Goal: Information Seeking & Learning: Learn about a topic

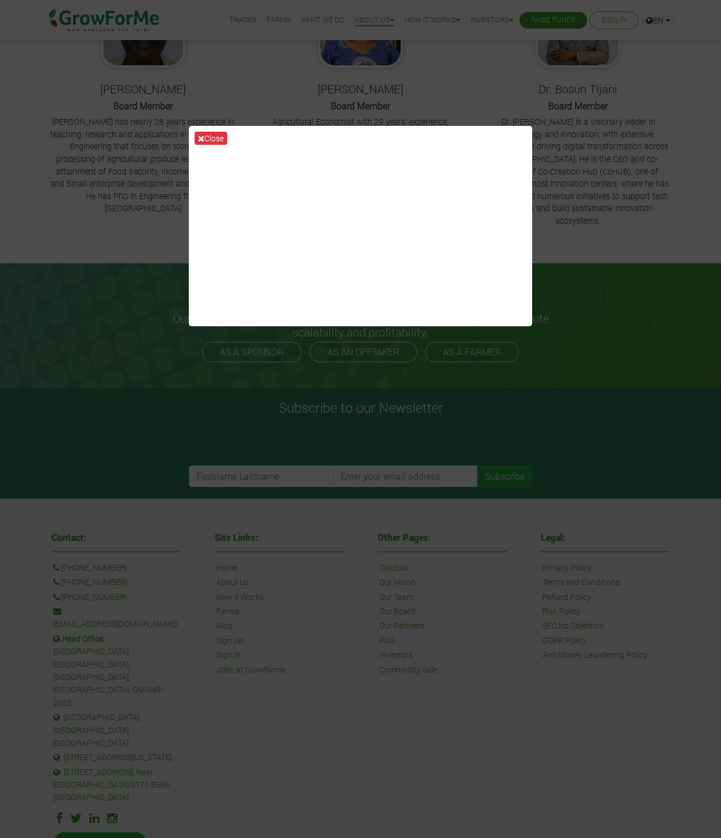
scroll to position [201, 0]
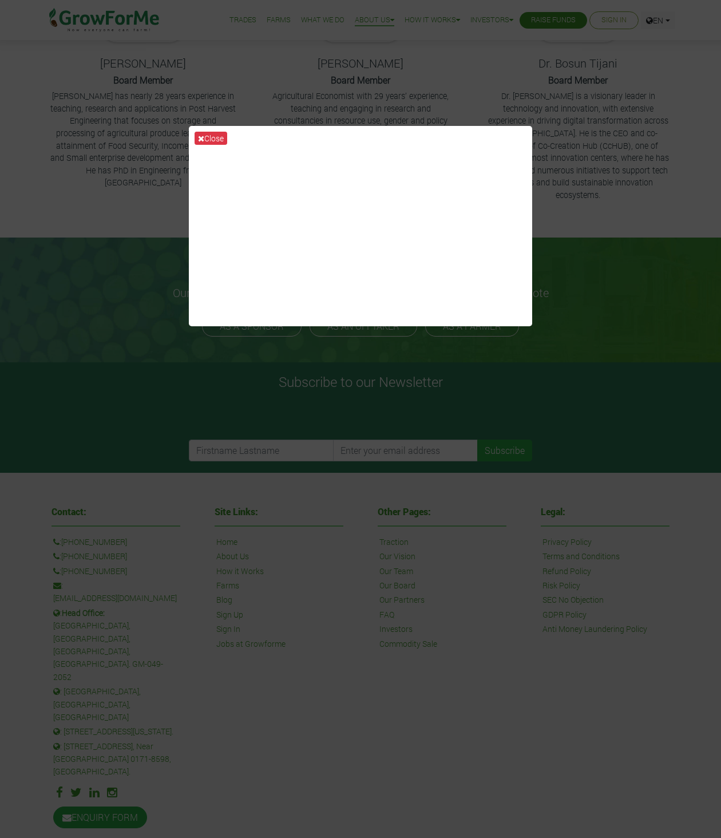
click at [199, 351] on div "Close" at bounding box center [360, 419] width 721 height 838
click at [207, 137] on button "Close" at bounding box center [211, 138] width 33 height 13
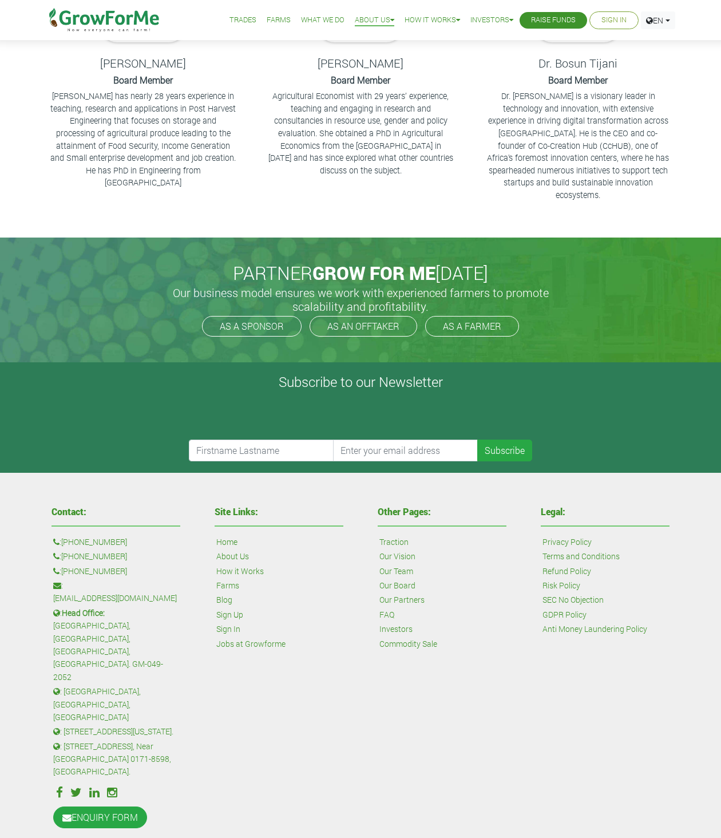
click at [108, 158] on p "[PERSON_NAME] has nearly 28 years experience in teaching, research and applicat…" at bounding box center [142, 139] width 185 height 99
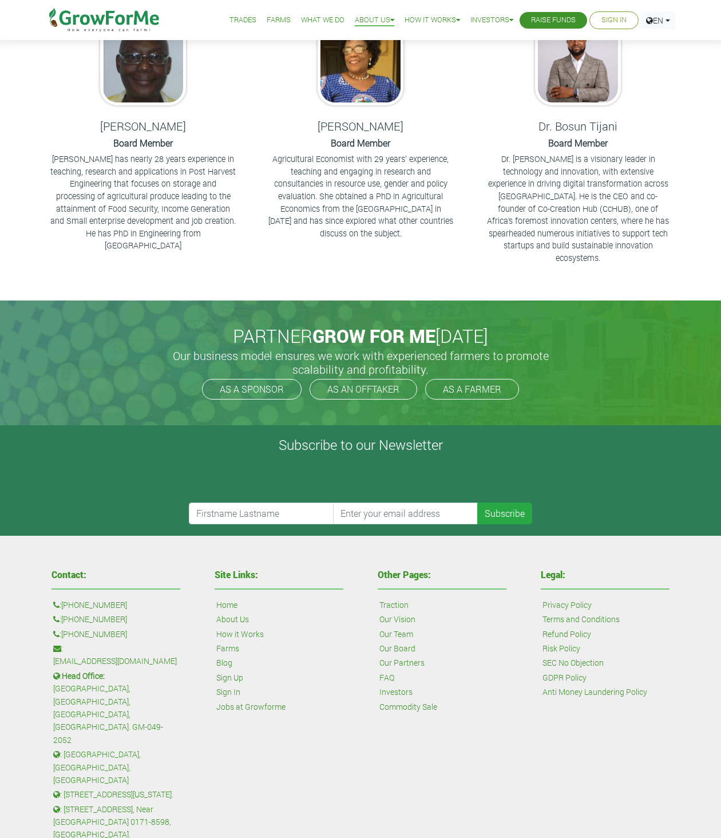
scroll to position [0, 0]
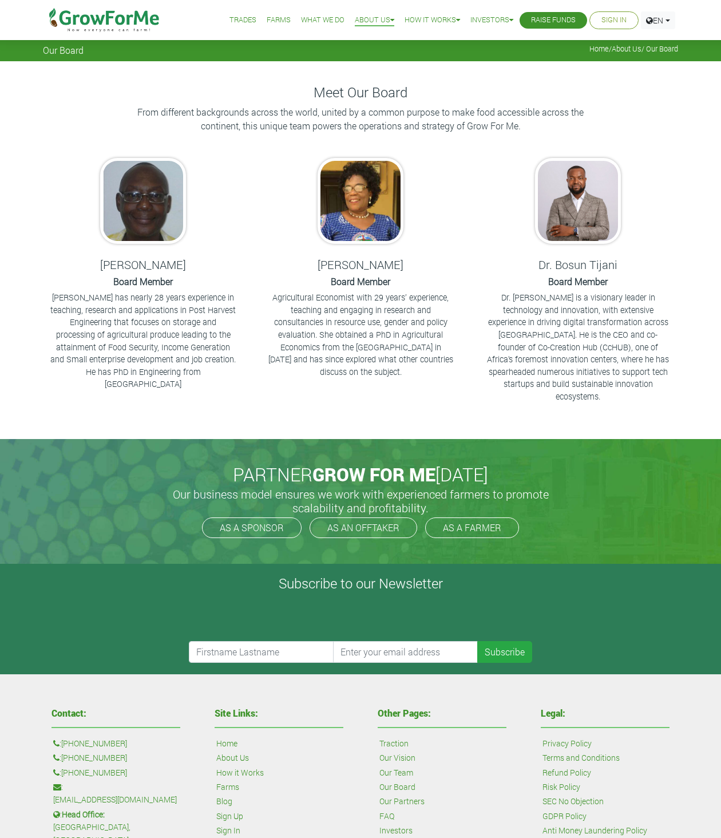
drag, startPoint x: 391, startPoint y: 263, endPoint x: 354, endPoint y: 265, distance: 37.3
click at [354, 265] on h5 "[PERSON_NAME]" at bounding box center [360, 264] width 189 height 14
copy h5 "[PERSON_NAME]"
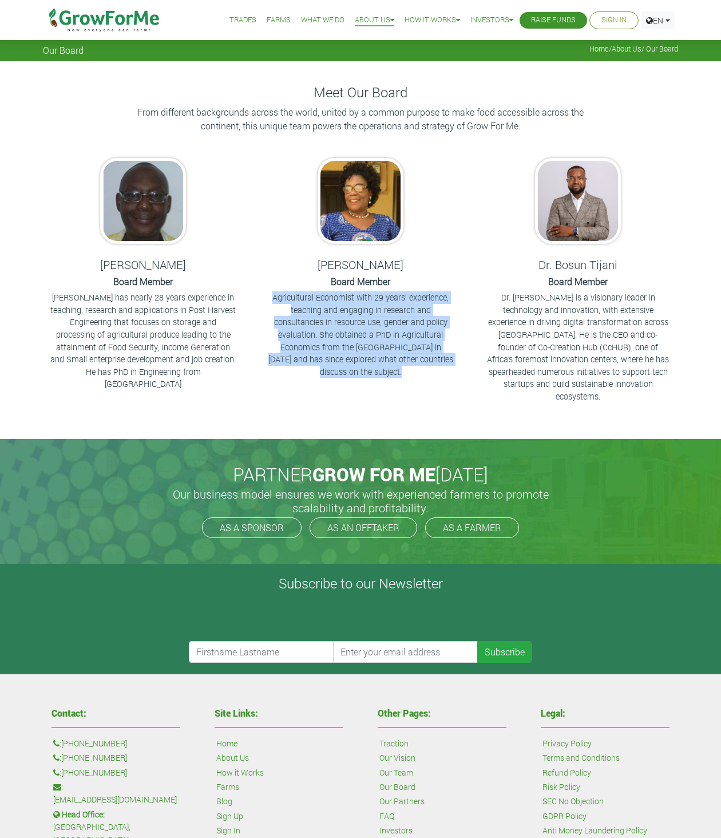
drag, startPoint x: 271, startPoint y: 301, endPoint x: 407, endPoint y: 370, distance: 152.0
click at [407, 370] on p "Agricultural Economist with 29 years’ experience, teaching and engaging in rese…" at bounding box center [360, 334] width 185 height 86
copy p "Agricultural Economist with 29 years’ experience, teaching and engaging in rese…"
click at [367, 358] on p "Agricultural Economist with 29 years’ experience, teaching and engaging in rese…" at bounding box center [360, 334] width 185 height 86
click at [344, 235] on img at bounding box center [360, 201] width 86 height 86
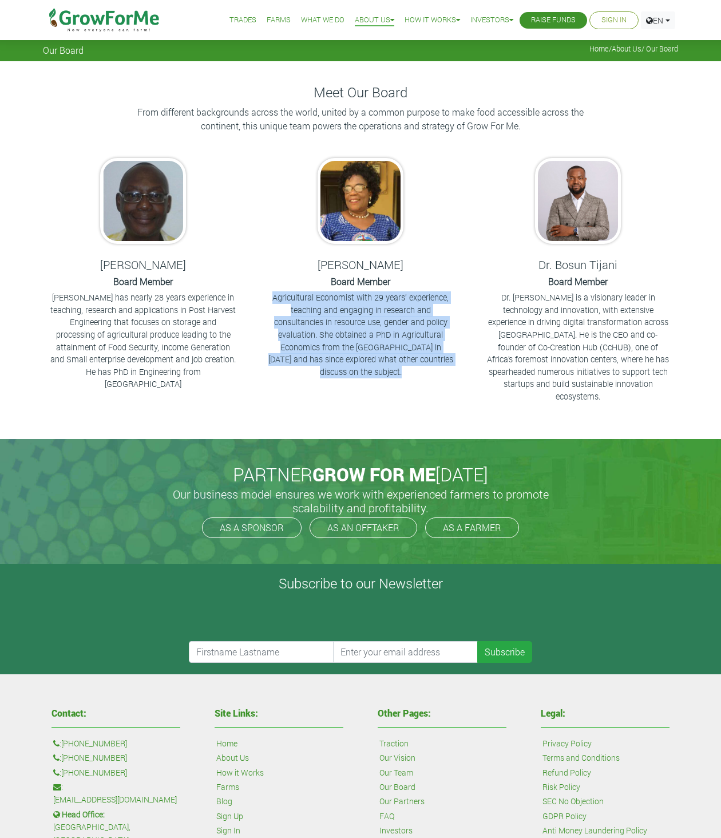
click at [361, 199] on img at bounding box center [360, 201] width 86 height 86
drag, startPoint x: 419, startPoint y: 270, endPoint x: 328, endPoint y: 266, distance: 91.0
click at [328, 266] on h5 "[PERSON_NAME]" at bounding box center [360, 264] width 189 height 14
copy h5 "[PERSON_NAME]"
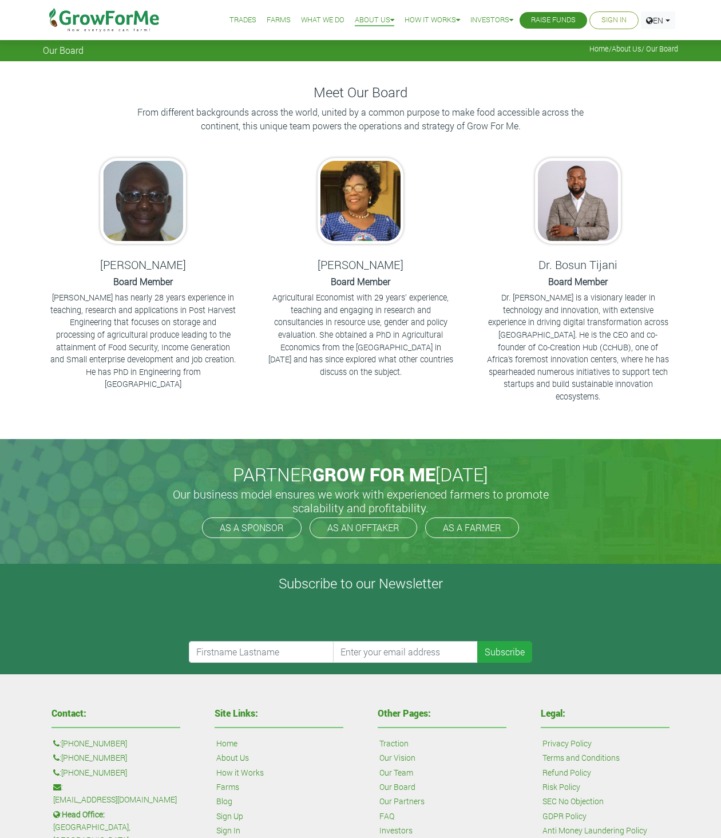
click at [438, 102] on div "Meet Our Board From different backgrounds across the world, united by a common …" at bounding box center [360, 115] width 652 height 62
click at [445, 97] on h4 "Meet Our Board" at bounding box center [360, 92] width 635 height 17
